Goal: Information Seeking & Learning: Learn about a topic

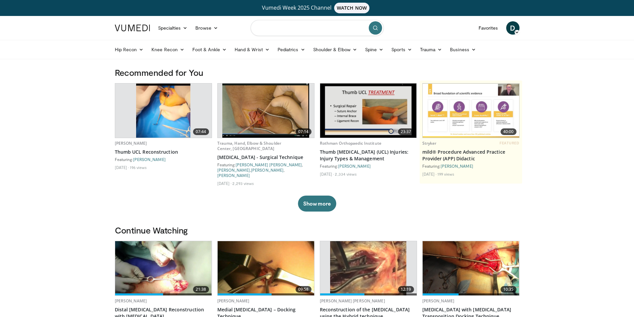
click at [296, 27] on input "Search topics, interventions" at bounding box center [317, 28] width 133 height 16
type input "**********"
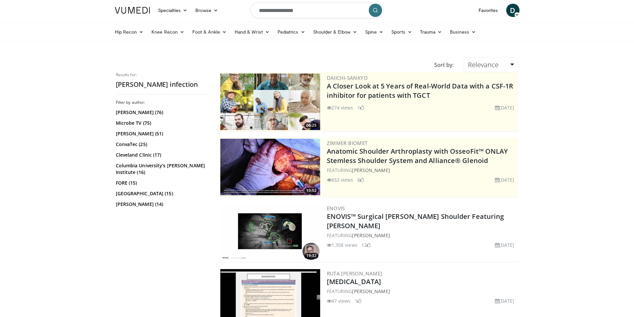
scroll to position [33, 0]
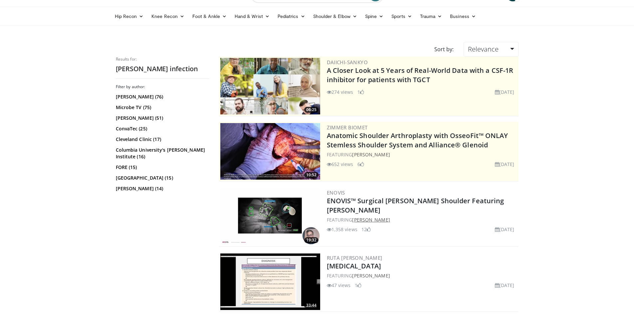
click at [384, 220] on link "Surena Namdari" at bounding box center [371, 220] width 38 height 6
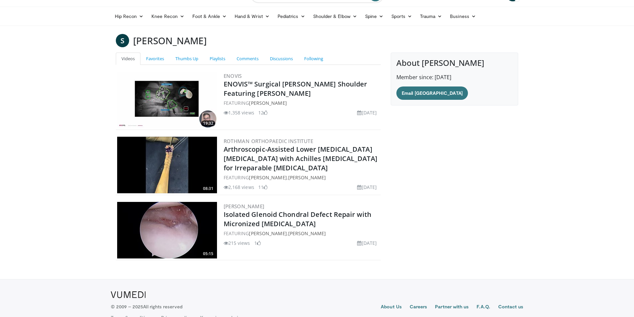
scroll to position [48, 0]
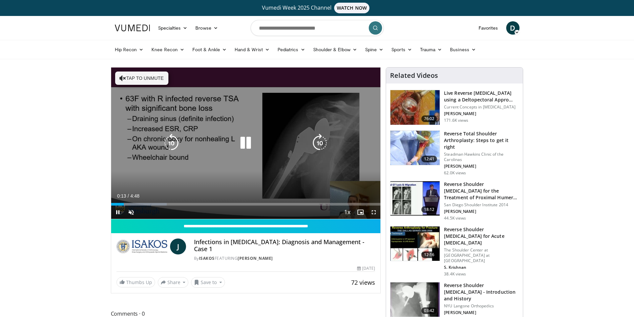
click at [241, 143] on icon "Video Player" at bounding box center [245, 143] width 19 height 19
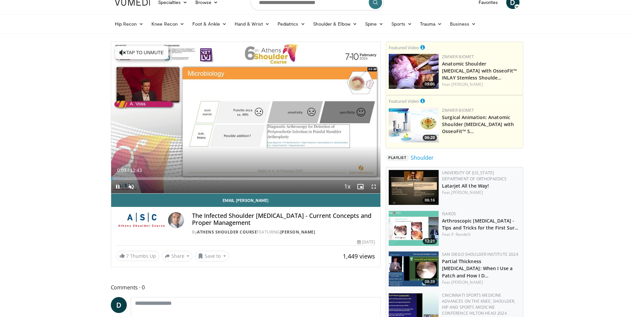
scroll to position [67, 0]
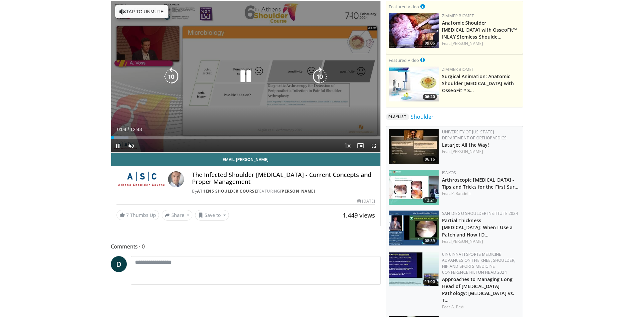
click at [242, 76] on icon "Video Player" at bounding box center [245, 76] width 19 height 19
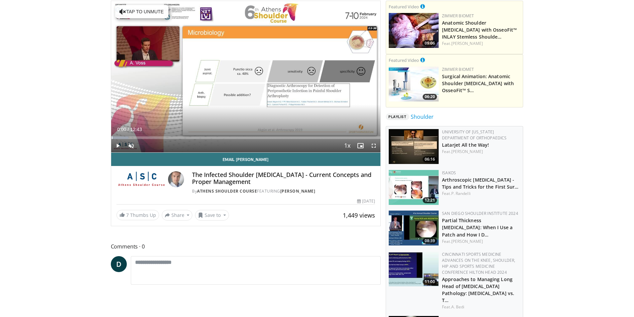
drag, startPoint x: 113, startPoint y: 137, endPoint x: 108, endPoint y: 138, distance: 5.3
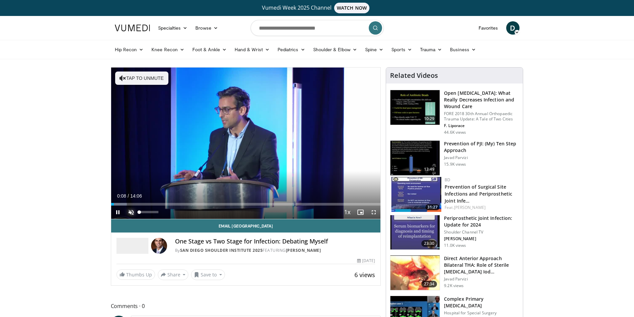
click at [130, 209] on span "Video Player" at bounding box center [130, 212] width 13 height 13
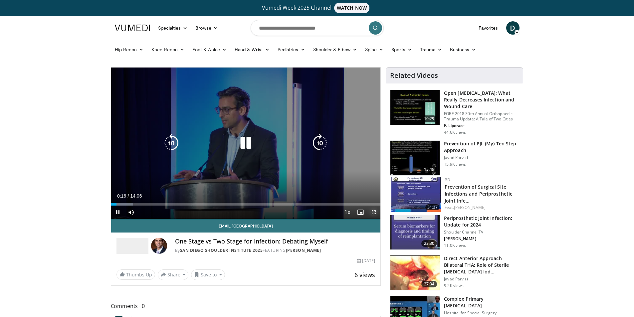
drag, startPoint x: 377, startPoint y: 212, endPoint x: 377, endPoint y: 241, distance: 29.0
click at [377, 212] on span "Video Player" at bounding box center [373, 212] width 13 height 13
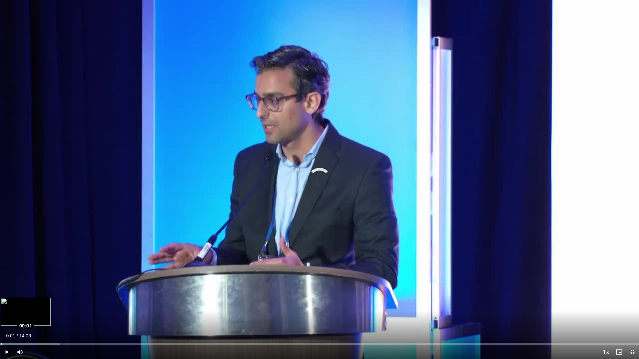
click at [1, 317] on div "Loaded : 9.37% 00:01 00:01" at bounding box center [319, 344] width 639 height 3
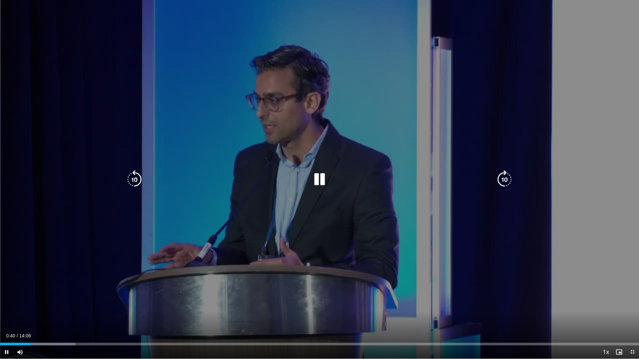
click at [317, 176] on icon "Video Player" at bounding box center [319, 179] width 19 height 19
click at [318, 179] on icon "Video Player" at bounding box center [319, 179] width 19 height 19
click at [358, 131] on div "10 seconds Tap to unmute" at bounding box center [319, 179] width 639 height 359
click at [356, 134] on div "10 seconds Tap to unmute" at bounding box center [319, 179] width 639 height 359
click at [142, 111] on div "10 seconds Tap to unmute" at bounding box center [319, 179] width 639 height 359
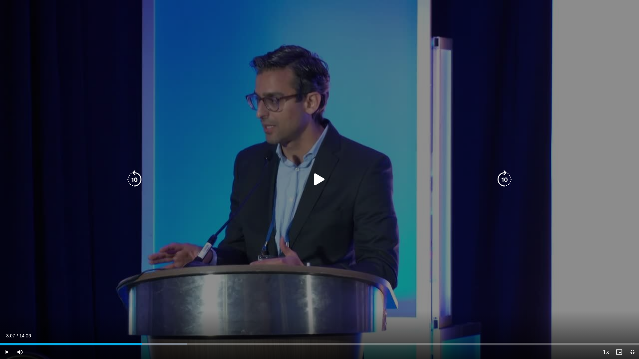
click at [324, 181] on icon "Video Player" at bounding box center [319, 179] width 19 height 19
click at [136, 180] on icon "Video Player" at bounding box center [134, 179] width 19 height 19
click at [136, 179] on icon "Video Player" at bounding box center [134, 179] width 19 height 19
click at [315, 179] on icon "Video Player" at bounding box center [319, 179] width 19 height 19
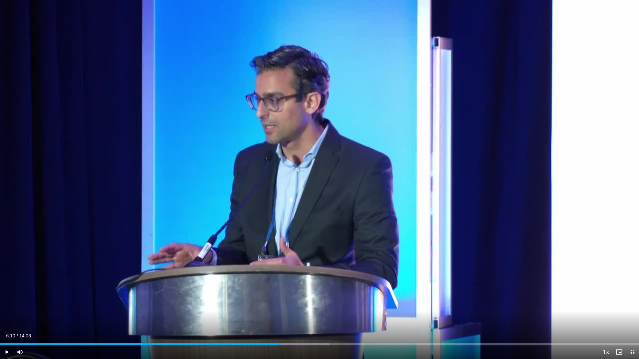
click at [315, 179] on div "10 seconds Tap to unmute" at bounding box center [319, 179] width 639 height 359
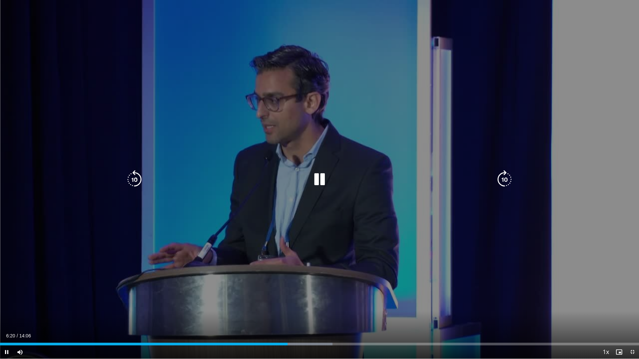
click at [134, 178] on icon "Video Player" at bounding box center [134, 179] width 19 height 19
click at [319, 181] on icon "Video Player" at bounding box center [319, 179] width 19 height 19
click at [318, 179] on div "20 seconds Tap to unmute" at bounding box center [319, 179] width 639 height 359
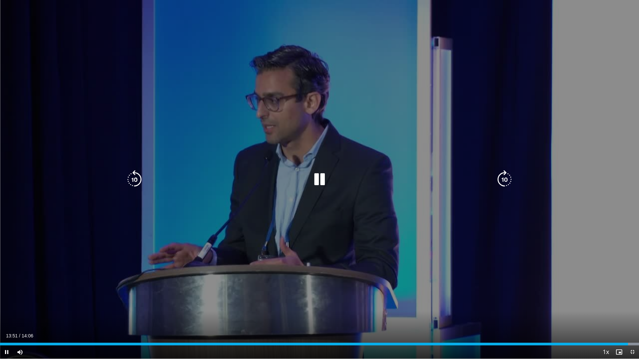
click at [311, 170] on icon "Video Player" at bounding box center [319, 179] width 19 height 19
click at [319, 182] on icon "Video Player" at bounding box center [319, 179] width 19 height 19
click at [141, 180] on icon "Video Player" at bounding box center [134, 179] width 19 height 19
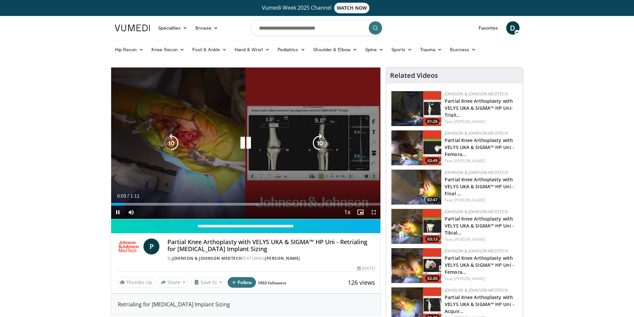
click at [249, 144] on icon "Video Player" at bounding box center [245, 143] width 19 height 19
